Goal: Information Seeking & Learning: Learn about a topic

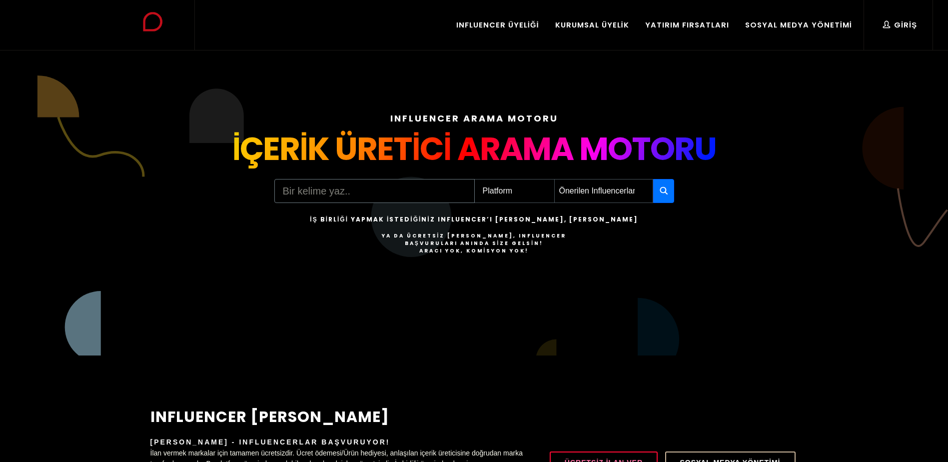
click at [392, 194] on input "Search" at bounding box center [374, 191] width 200 height 24
click at [492, 180] on select "Platform Instagram Facebook Youtube Tiktok Twitter Twitch" at bounding box center [514, 191] width 80 height 24
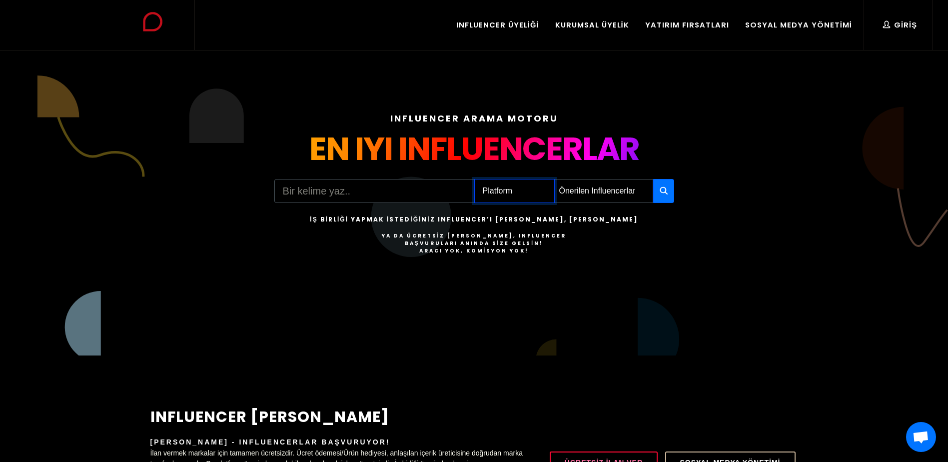
select select "1"
click at [474, 179] on select "Platform Instagram Facebook Youtube Tiktok Twitter Twitch" at bounding box center [514, 191] width 80 height 24
click at [603, 186] on select "Önerilen Influencerlar Aile & Çocuk & Ebeveyn Alışveriş & Giyim & Aksesuar Arab…" at bounding box center [603, 191] width 99 height 24
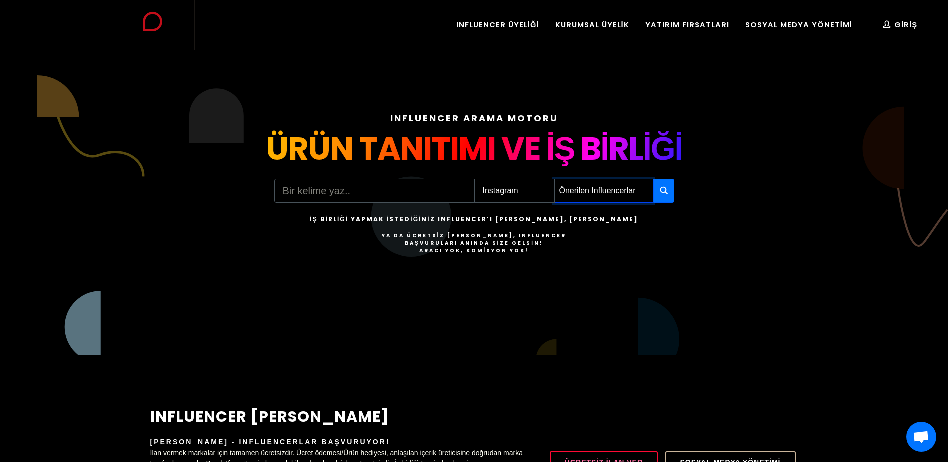
select select "12"
click at [554, 179] on select "Önerilen Influencerlar Aile & Çocuk & Ebeveyn Alışveriş & Giyim & Aksesuar Arab…" at bounding box center [603, 191] width 99 height 24
click at [663, 192] on icon "button" at bounding box center [664, 190] width 8 height 12
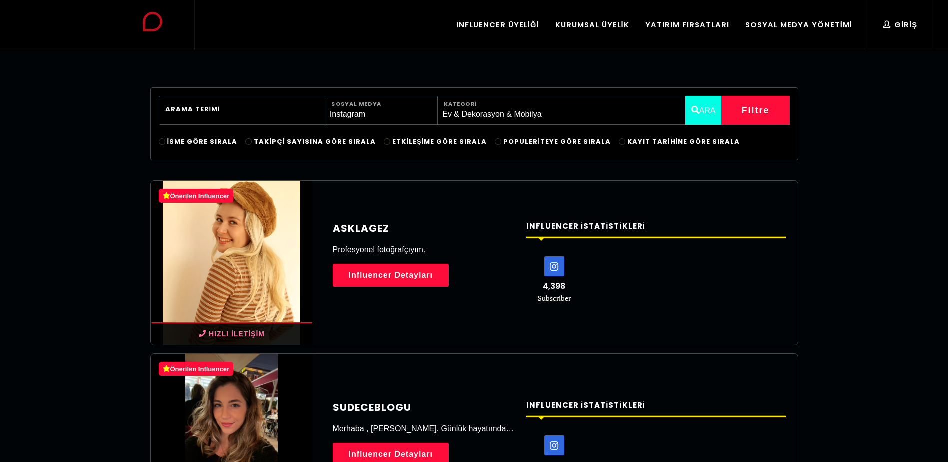
select select "12"
click at [557, 269] on icon at bounding box center [554, 266] width 19 height 19
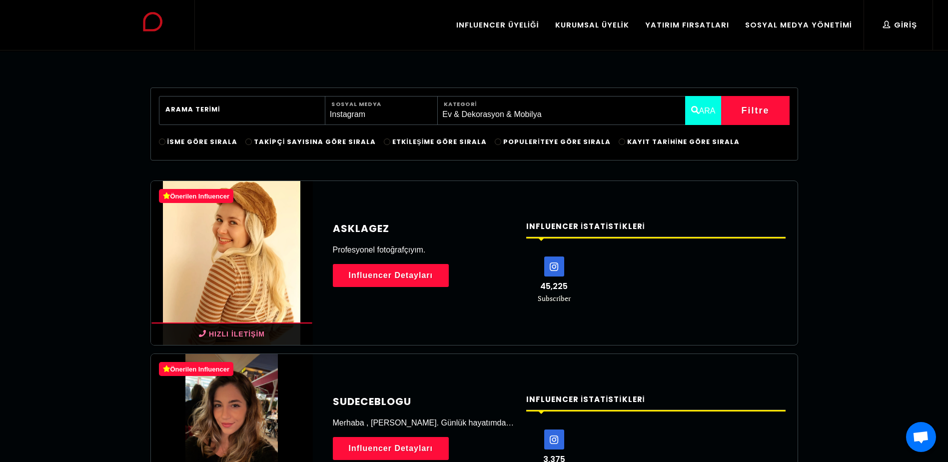
click at [528, 143] on span "Populeriteye Göre Sırala" at bounding box center [556, 141] width 107 height 9
click at [501, 143] on input "Populeriteye Göre Sırala" at bounding box center [498, 141] width 6 height 6
radio input "true"
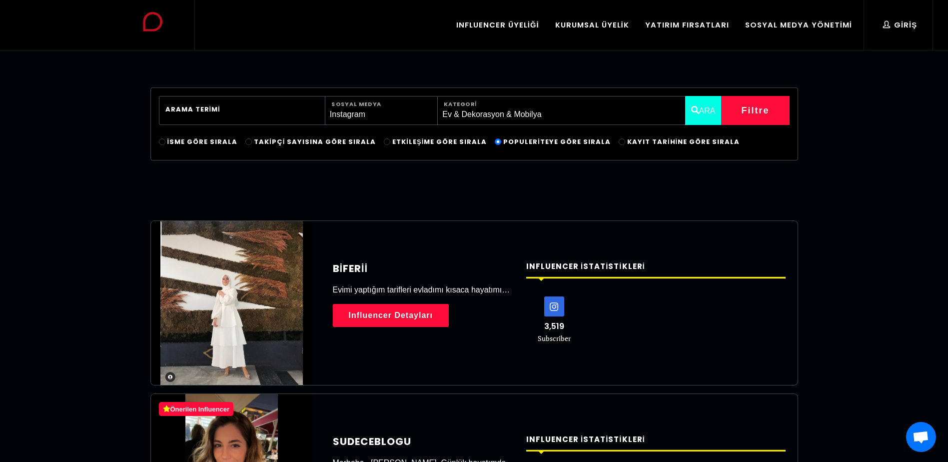
click at [394, 143] on span "Etkileşime Göre Sırala" at bounding box center [439, 141] width 94 height 9
click at [390, 143] on input "Etkileşime Göre Sırala" at bounding box center [387, 141] width 6 height 6
radio input "true"
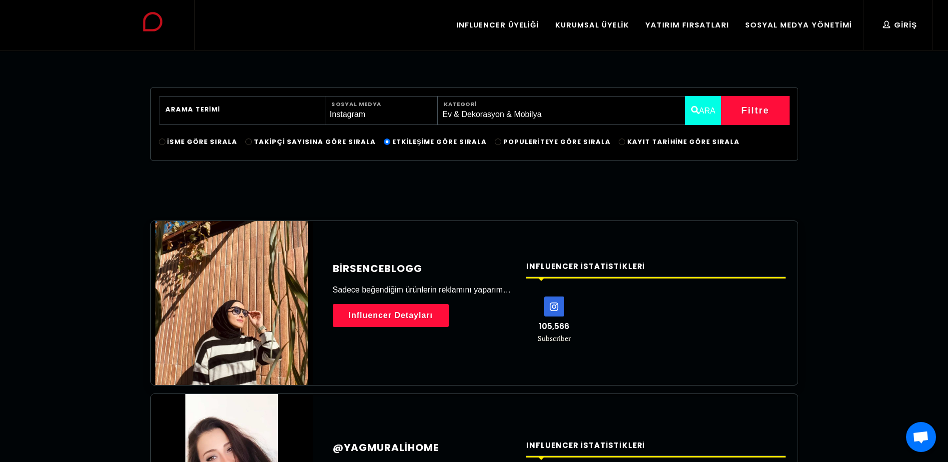
click at [560, 308] on icon at bounding box center [554, 306] width 19 height 19
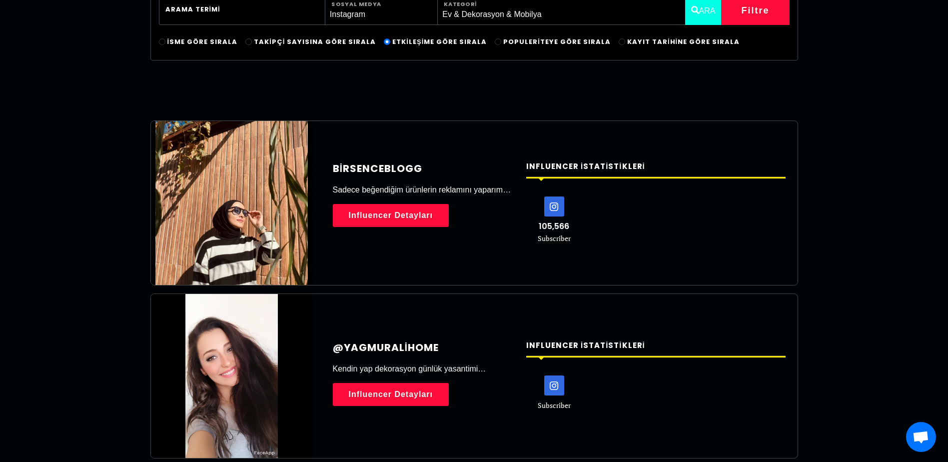
scroll to position [250, 0]
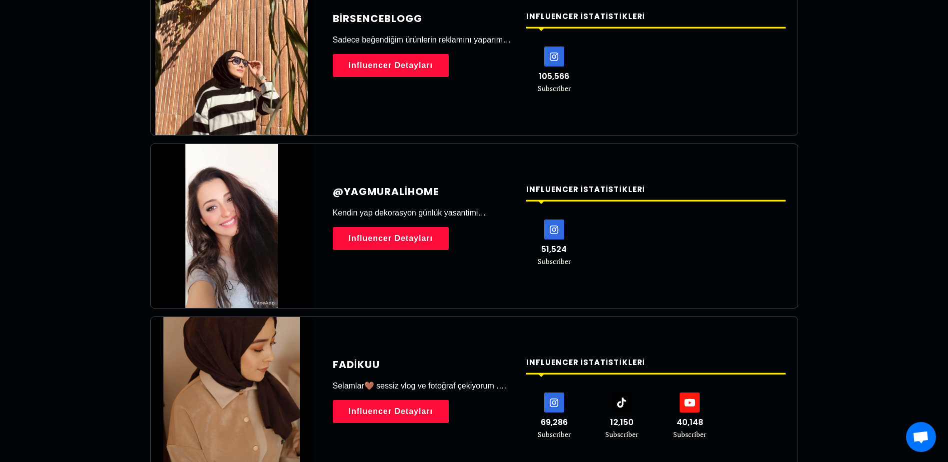
click at [559, 233] on icon at bounding box center [554, 229] width 19 height 19
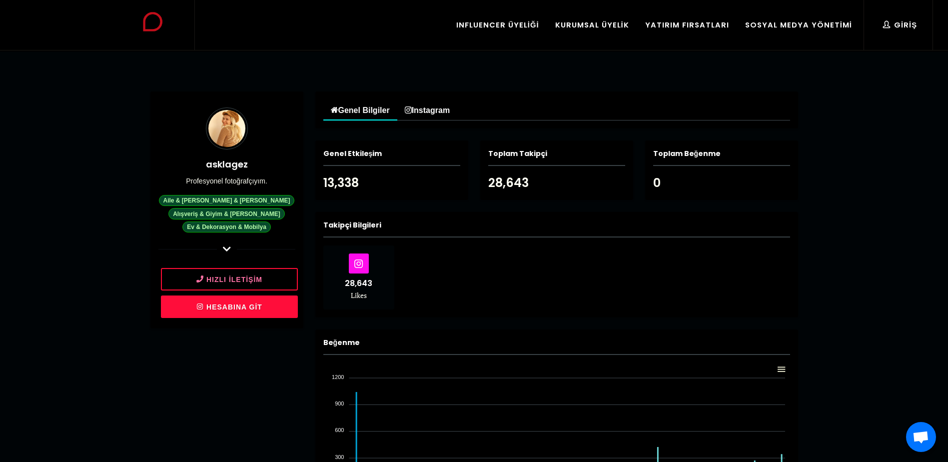
click at [215, 311] on link "Hesabına git" at bounding box center [229, 306] width 137 height 22
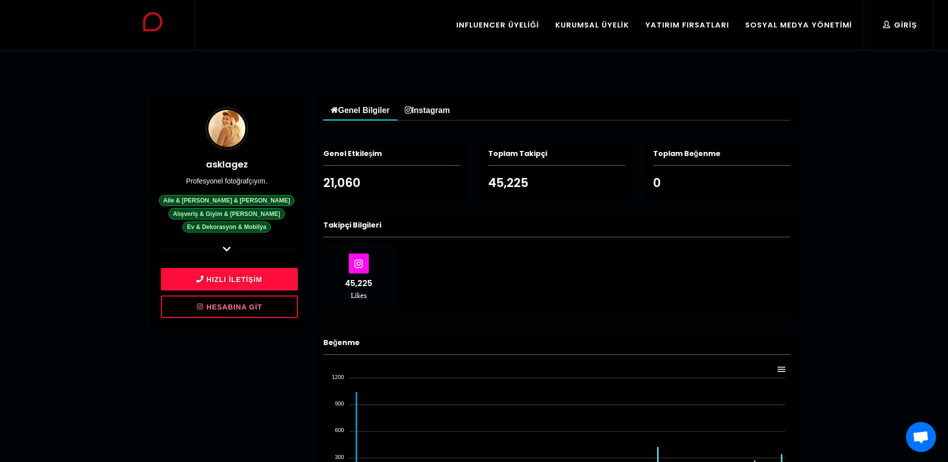
click at [257, 279] on button "Hızlı İletişim" at bounding box center [229, 279] width 137 height 22
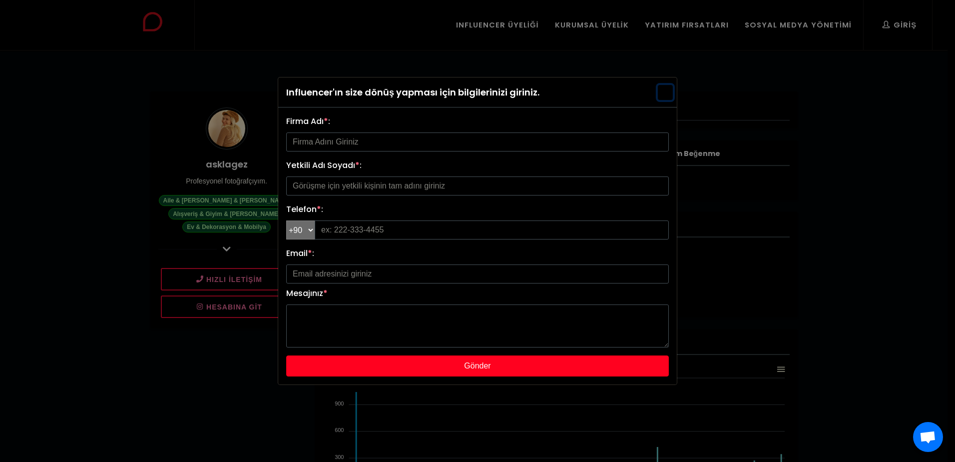
click at [668, 91] on button "button" at bounding box center [665, 92] width 15 height 15
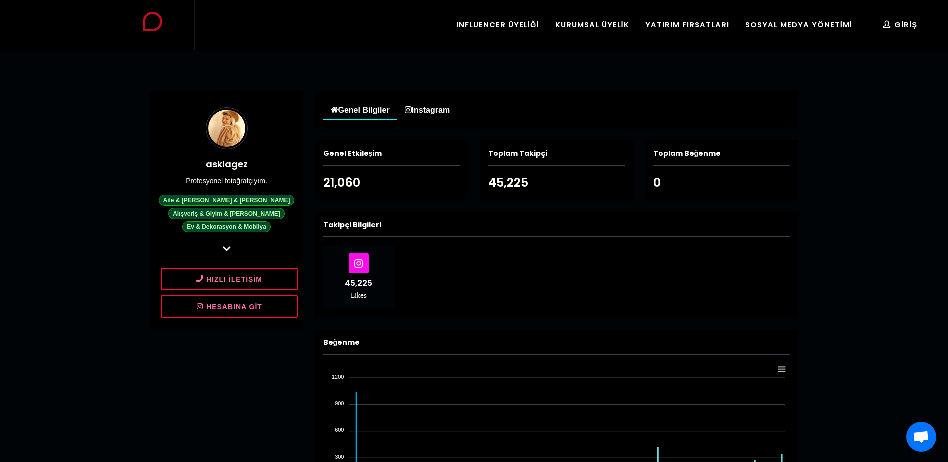
drag, startPoint x: 647, startPoint y: 143, endPoint x: 642, endPoint y: 140, distance: 6.3
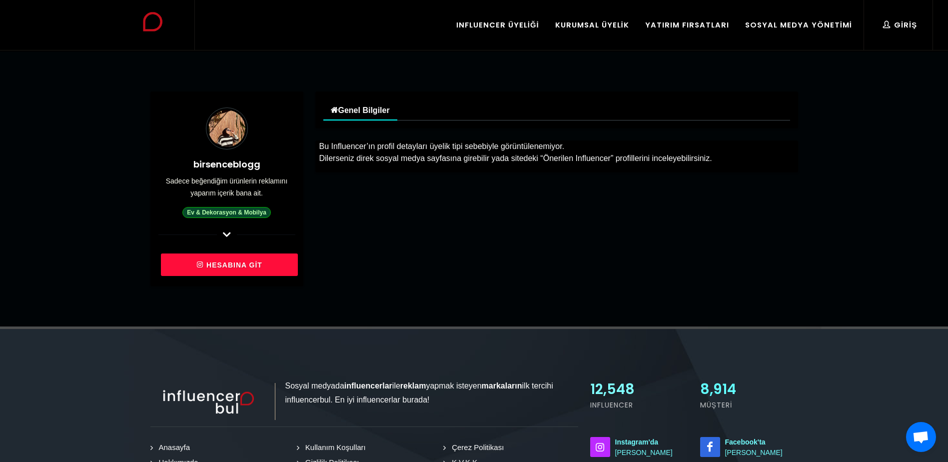
click at [199, 267] on icon at bounding box center [200, 264] width 8 height 12
click at [242, 161] on h4 "birsenceblogg" at bounding box center [226, 163] width 137 height 13
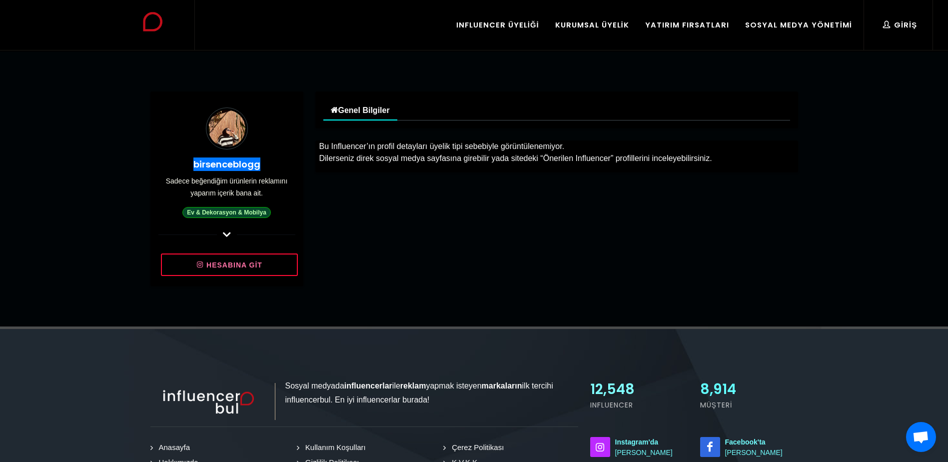
click at [242, 161] on h4 "birsenceblogg" at bounding box center [226, 163] width 137 height 13
copy h4 "birsenceblogg"
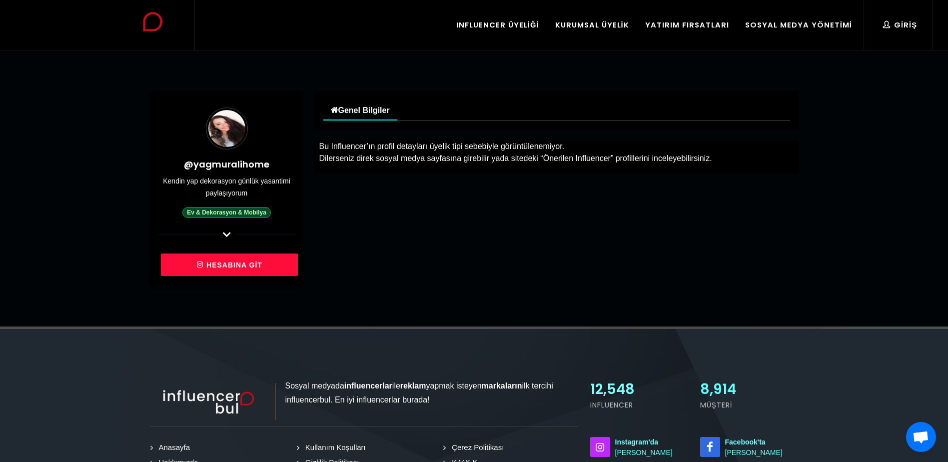
click at [231, 254] on link "Hesabına git" at bounding box center [229, 264] width 137 height 22
